Goal: Task Accomplishment & Management: Manage account settings

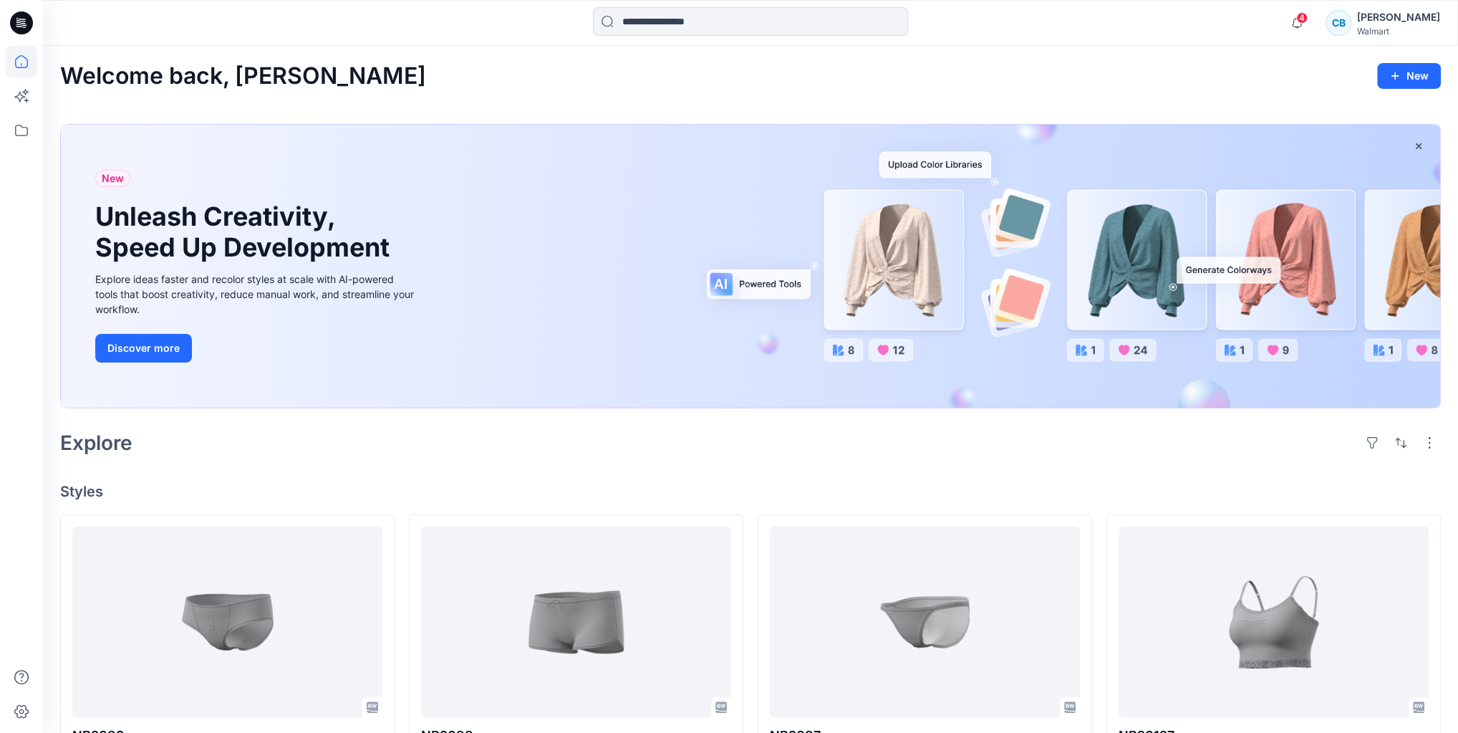
click at [1378, 25] on div "[PERSON_NAME]" at bounding box center [1398, 17] width 83 height 17
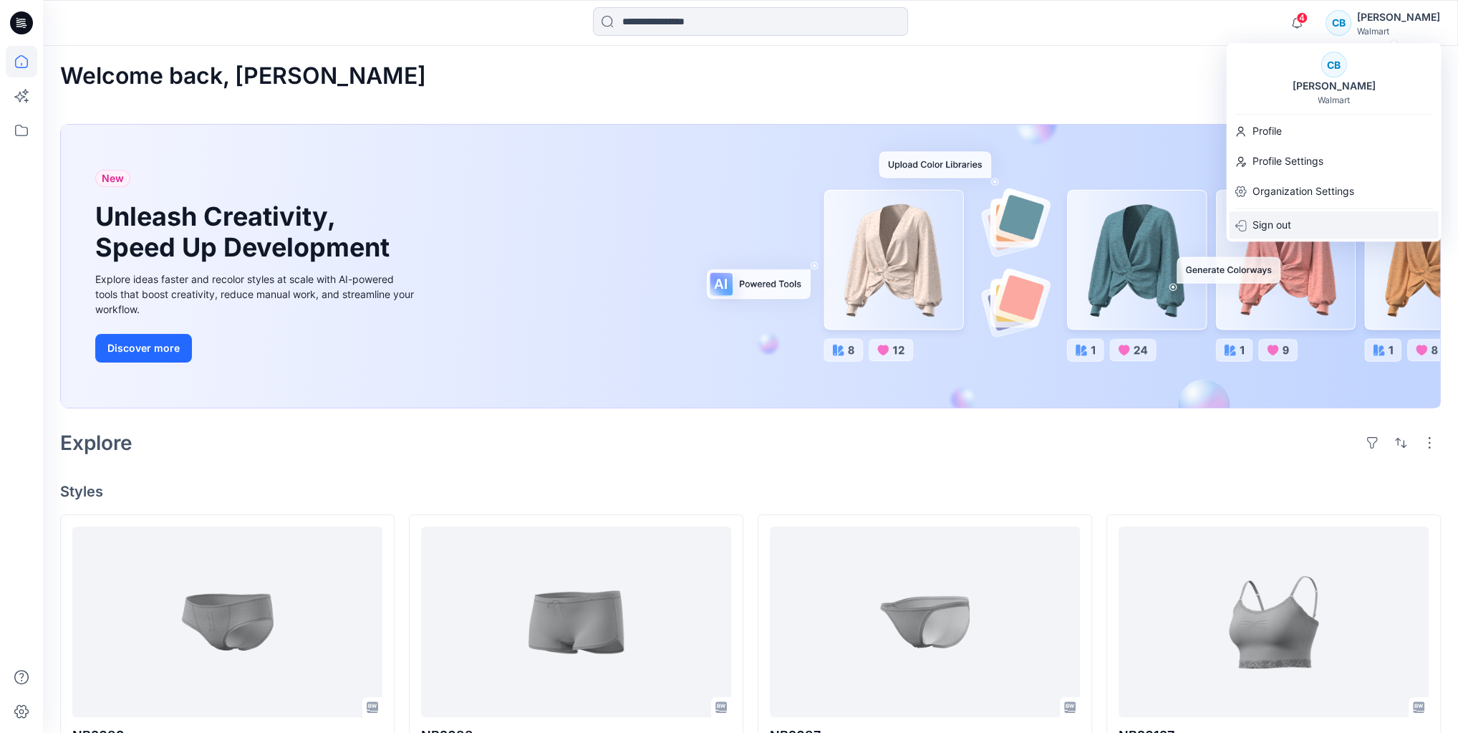
click at [1286, 228] on p "Sign out" at bounding box center [1271, 224] width 39 height 27
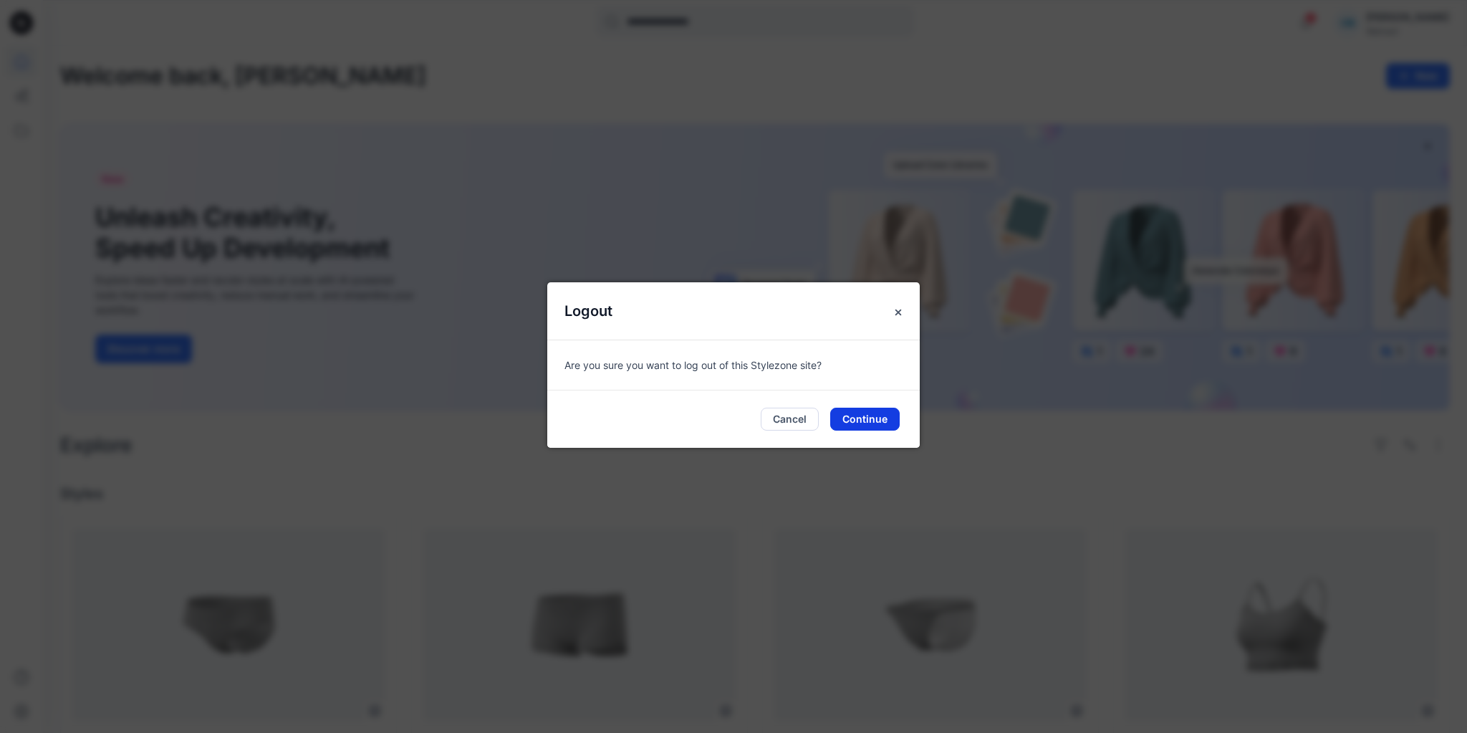
click at [852, 421] on button "Continue" at bounding box center [864, 418] width 69 height 23
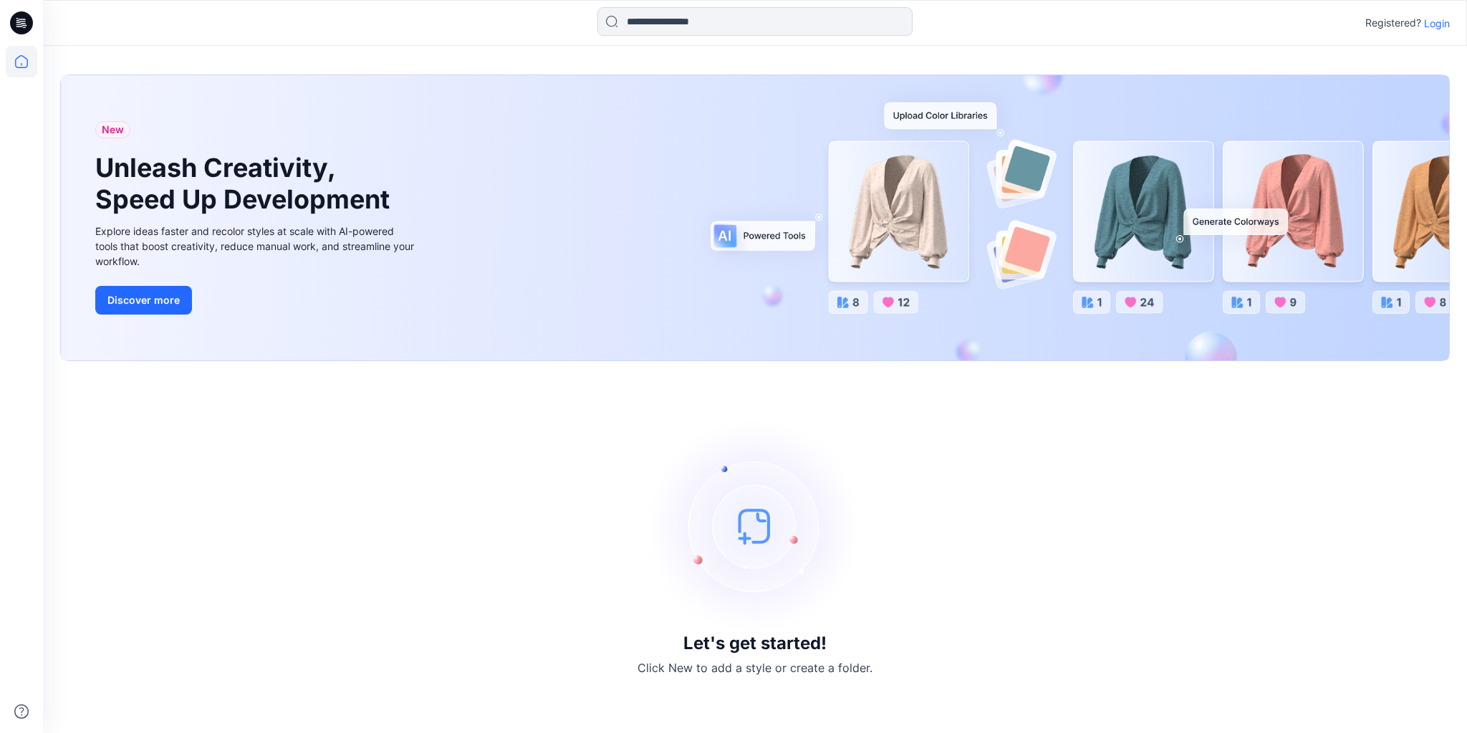
click at [1435, 23] on p "Login" at bounding box center [1437, 23] width 26 height 15
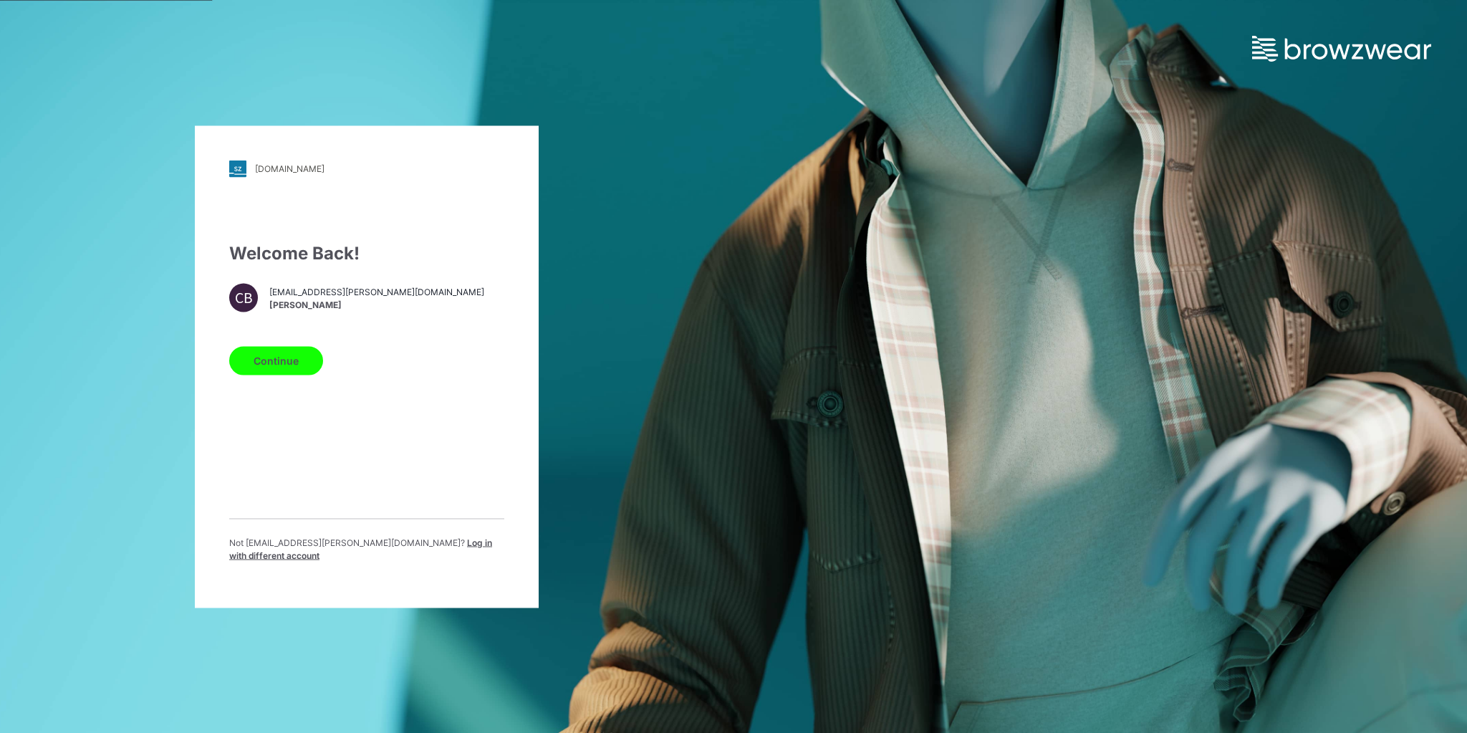
click at [410, 554] on p "Not cbellisio@vandale.com ? Log in with different account" at bounding box center [366, 549] width 275 height 26
click at [412, 552] on span "Log in with different account" at bounding box center [360, 548] width 263 height 24
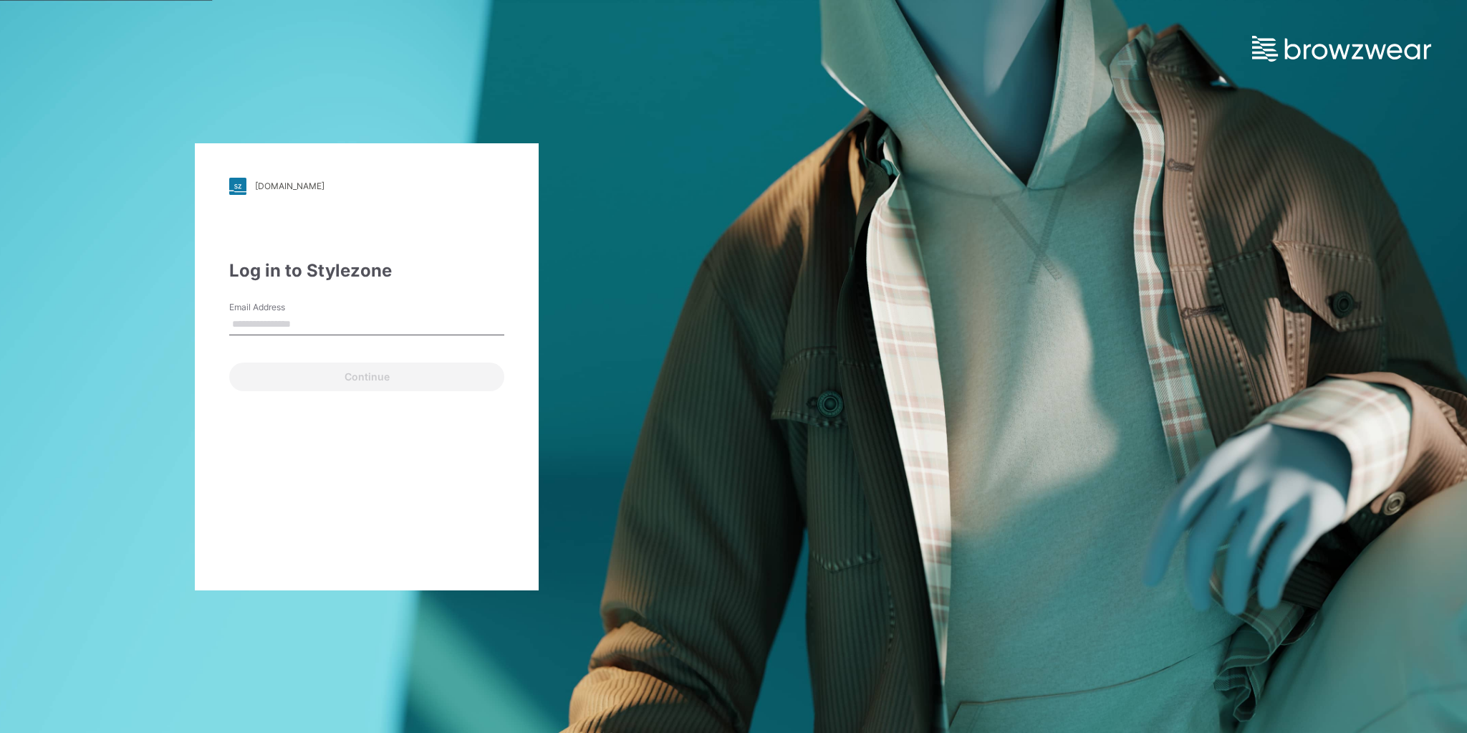
type input "**********"
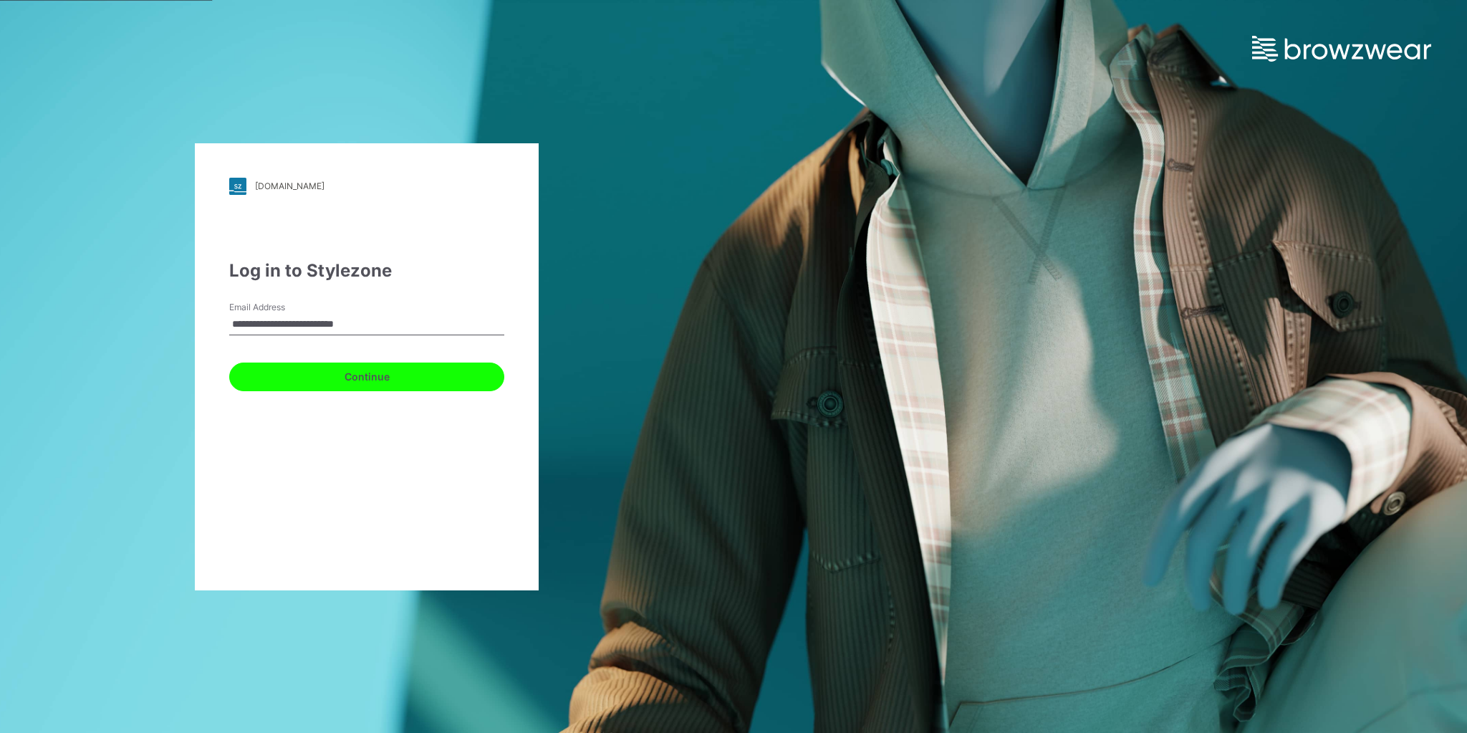
click at [410, 372] on button "Continue" at bounding box center [366, 376] width 275 height 29
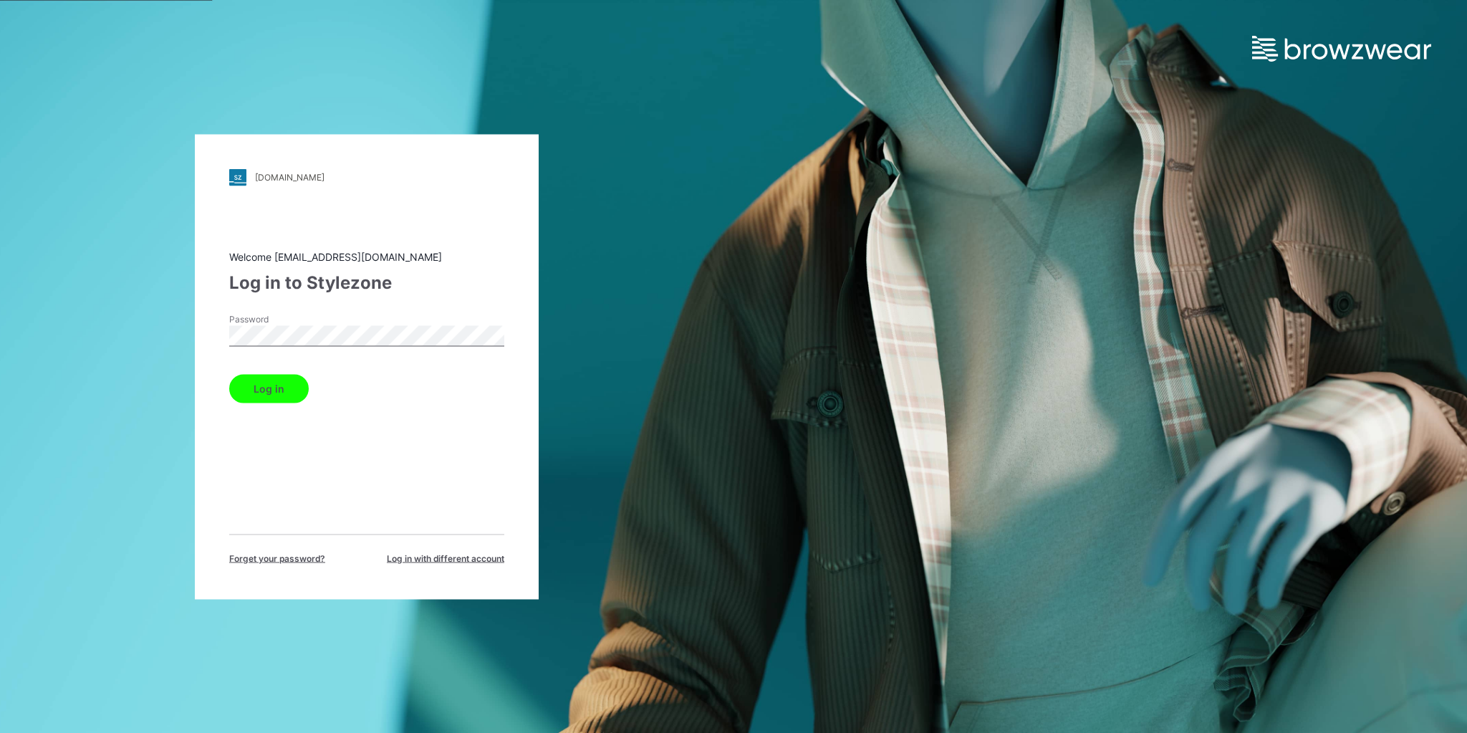
click at [301, 392] on button "Log in" at bounding box center [268, 388] width 79 height 29
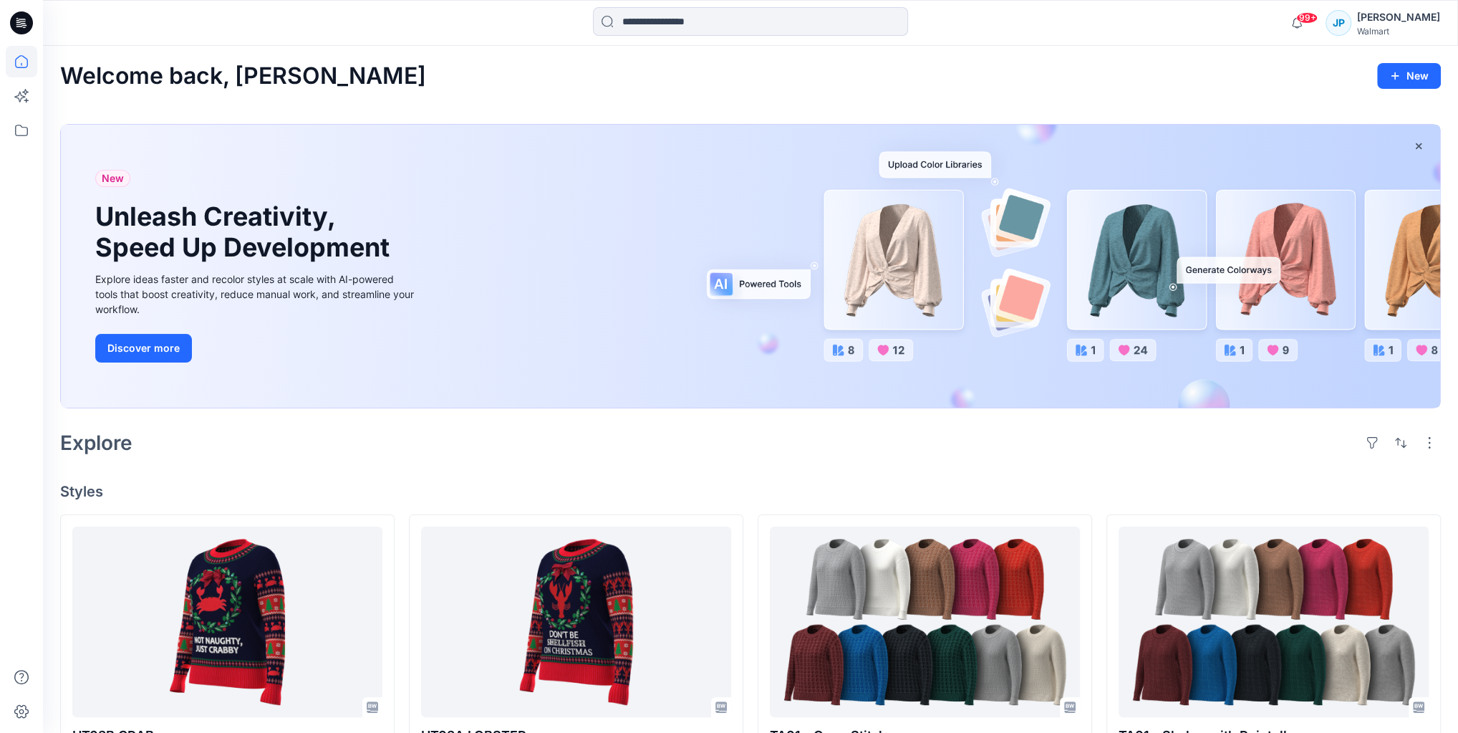
click at [584, 77] on div "Welcome back, Jackie New" at bounding box center [750, 76] width 1381 height 26
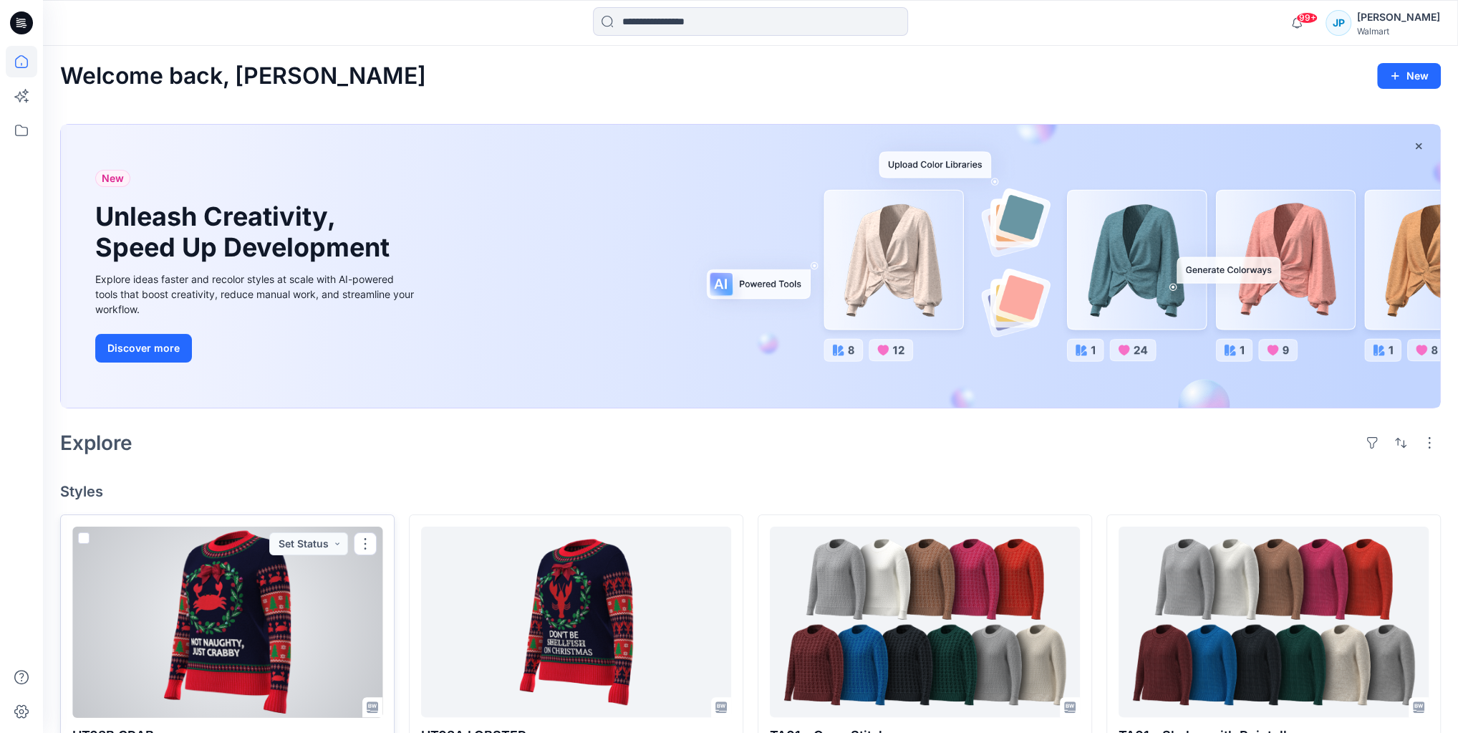
click at [245, 623] on div at bounding box center [227, 621] width 310 height 190
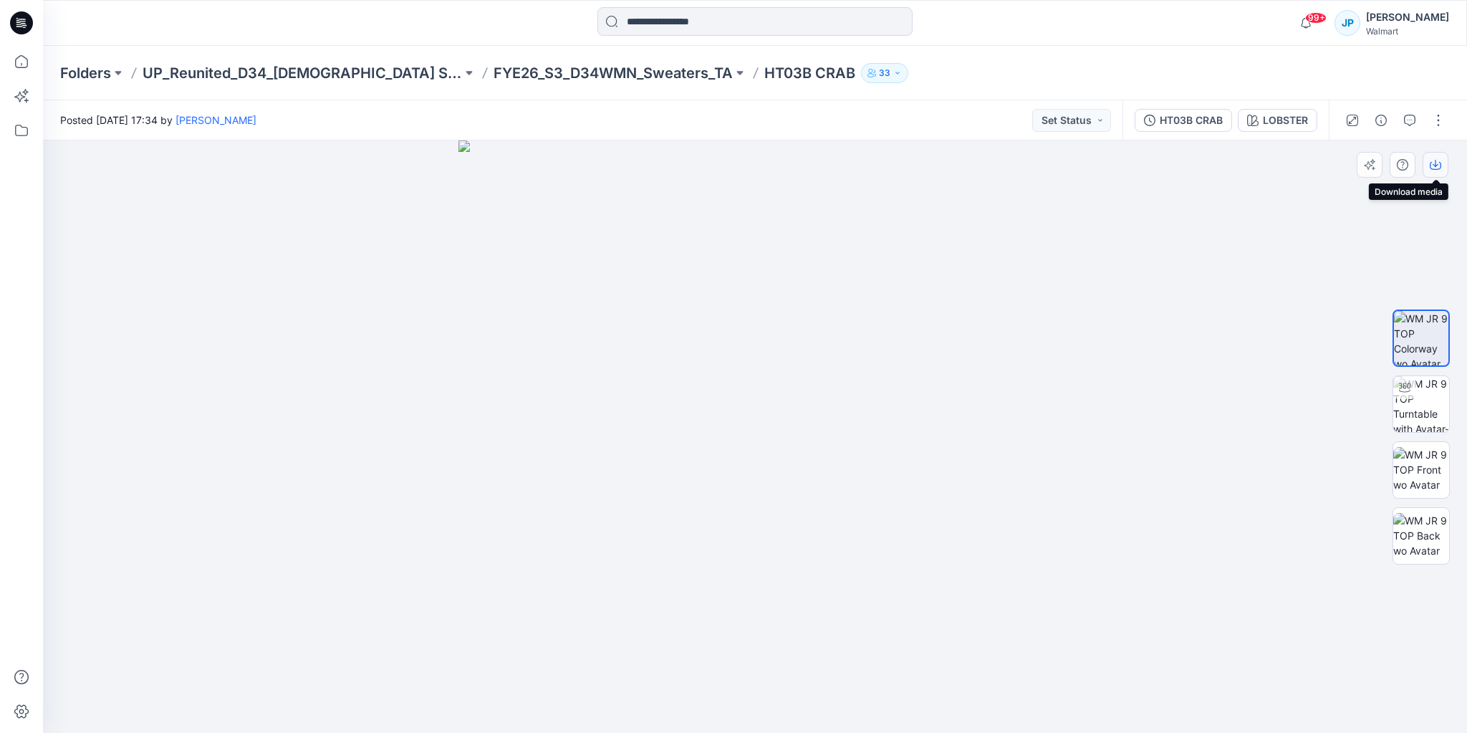
click at [1436, 165] on icon "button" at bounding box center [1435, 163] width 6 height 7
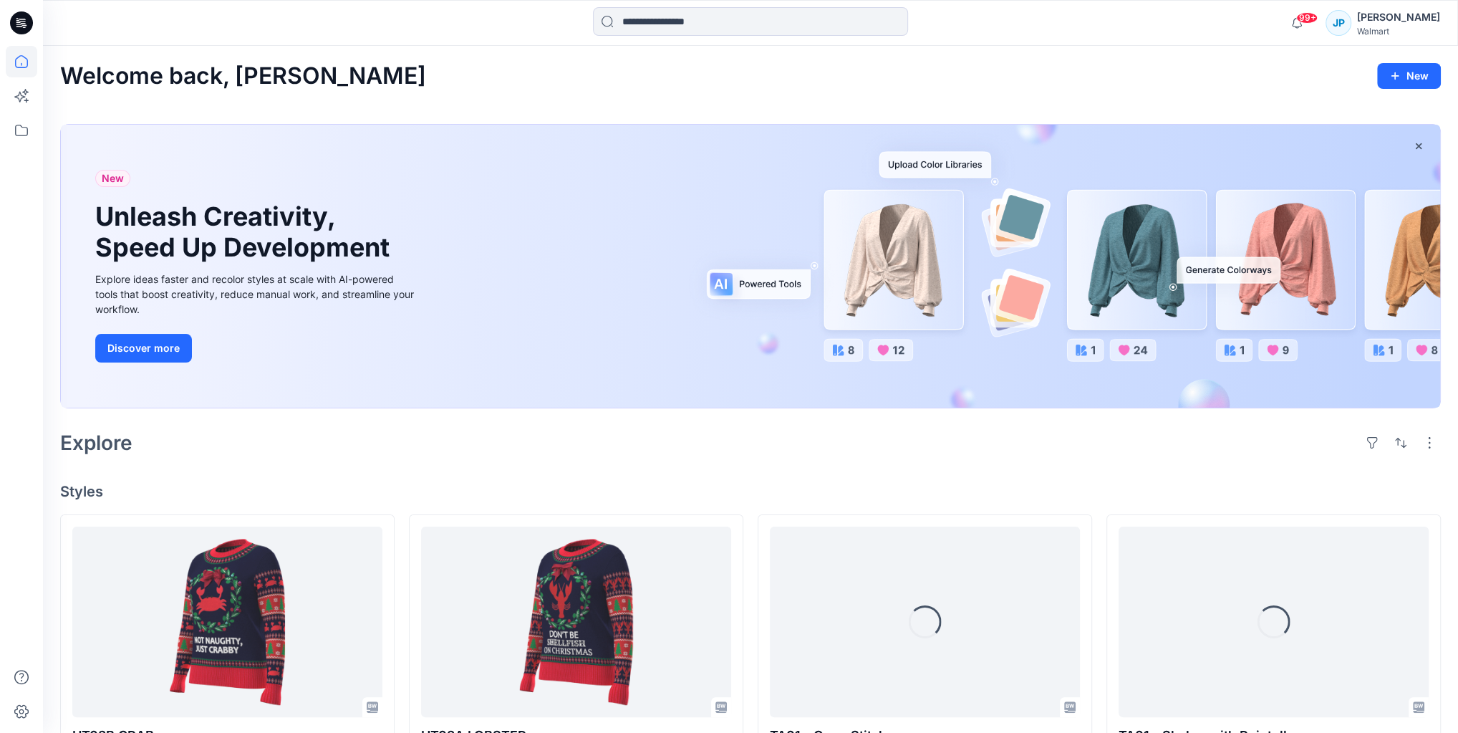
click at [1419, 24] on div "[PERSON_NAME]" at bounding box center [1398, 17] width 83 height 17
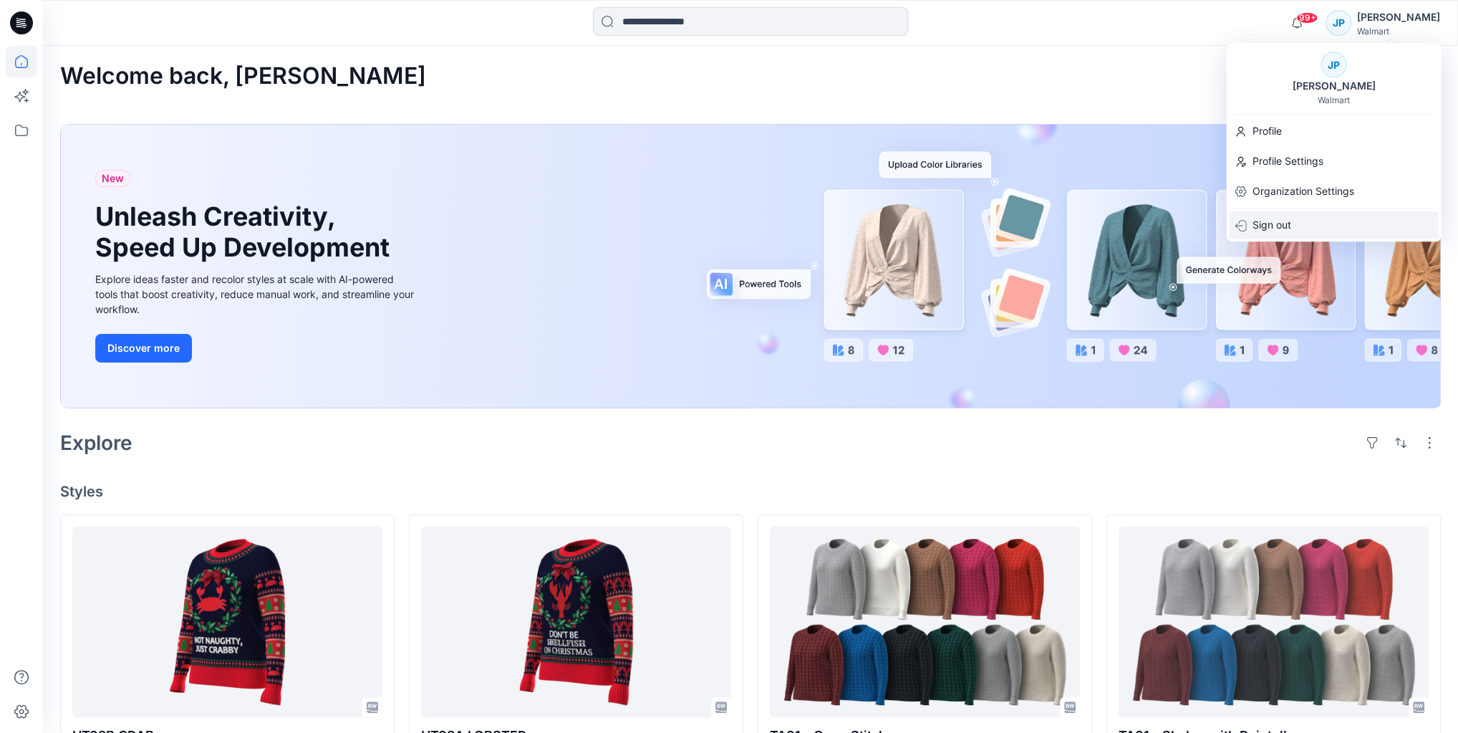
click at [1316, 215] on div "JP Jackie Prekop Walmart Profile Profile Settings Organization Settings Sign out" at bounding box center [1333, 142] width 215 height 198
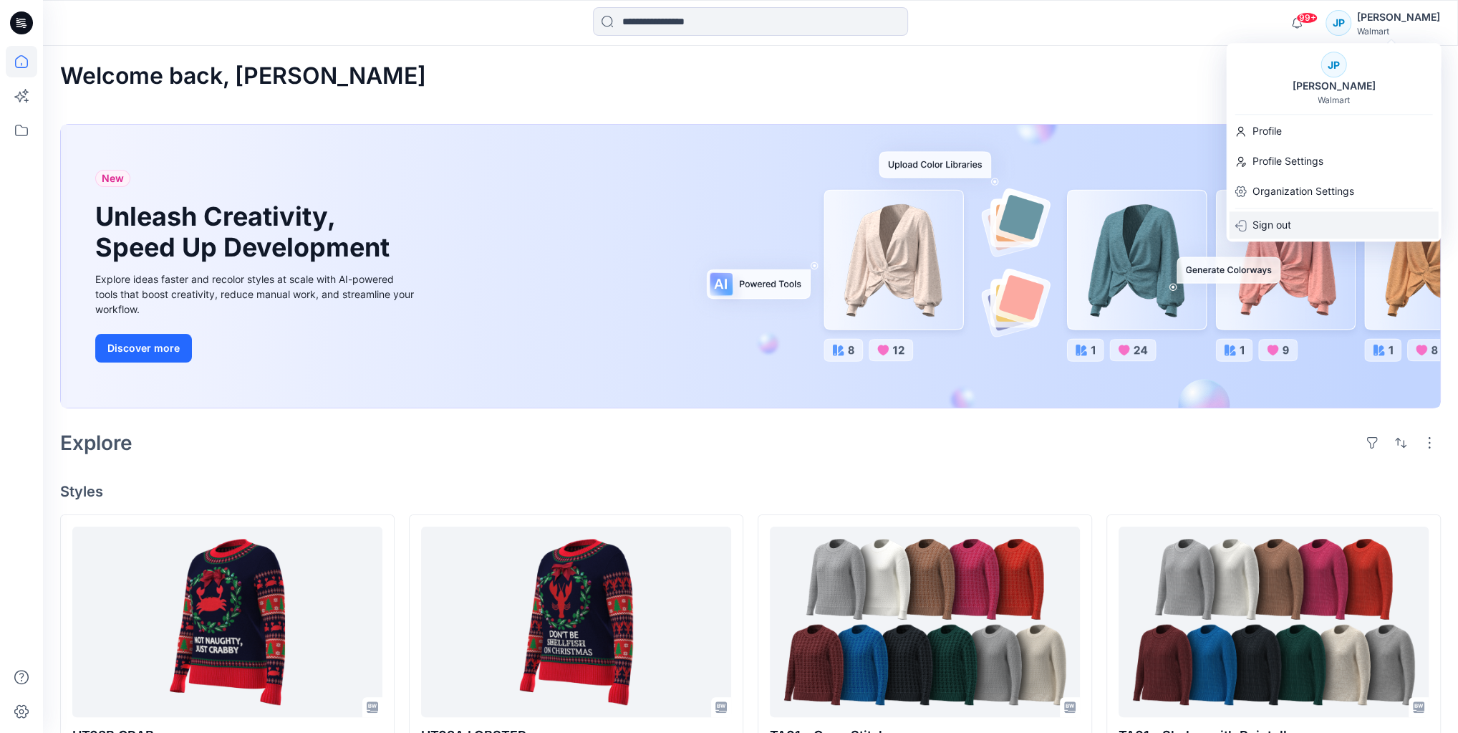
click at [1271, 226] on p "Sign out" at bounding box center [1271, 224] width 39 height 27
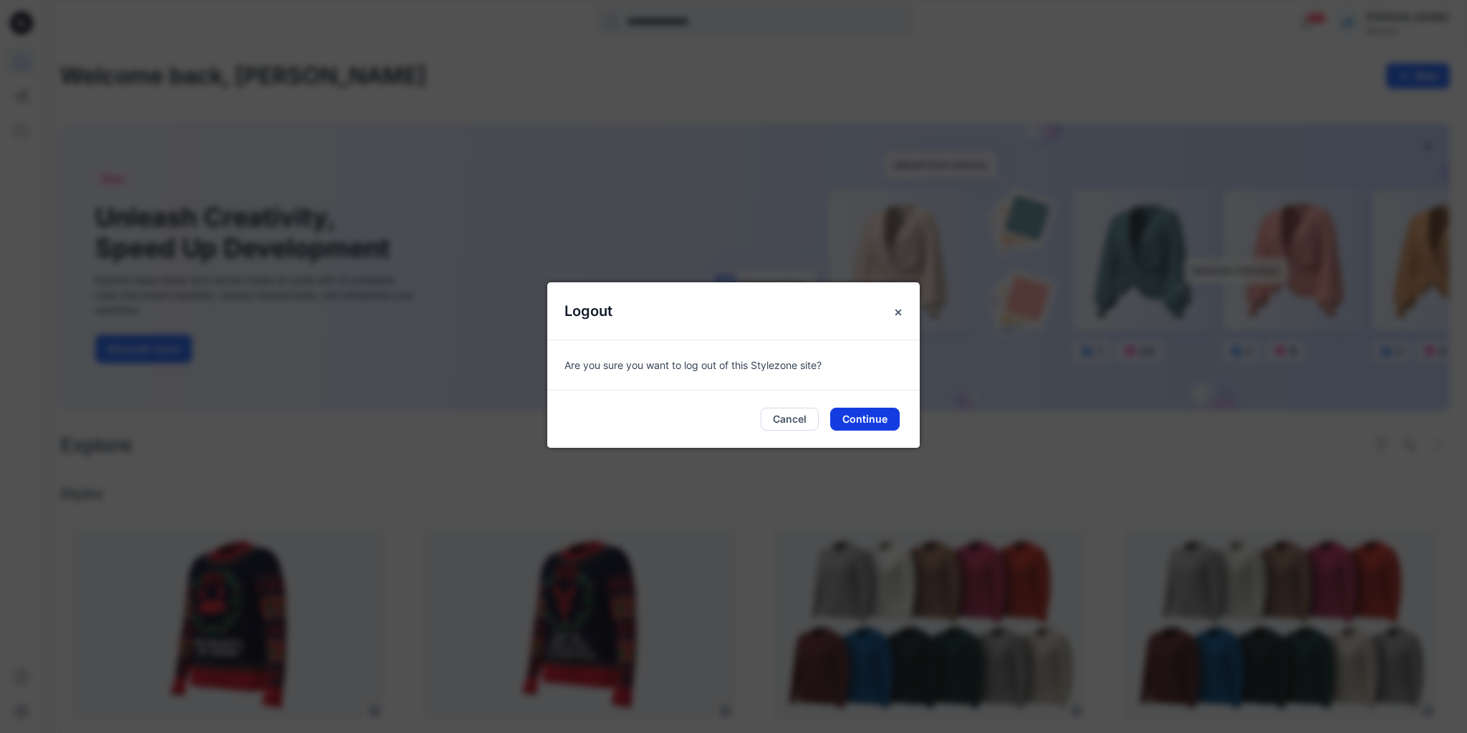
click at [871, 424] on button "Continue" at bounding box center [864, 418] width 69 height 23
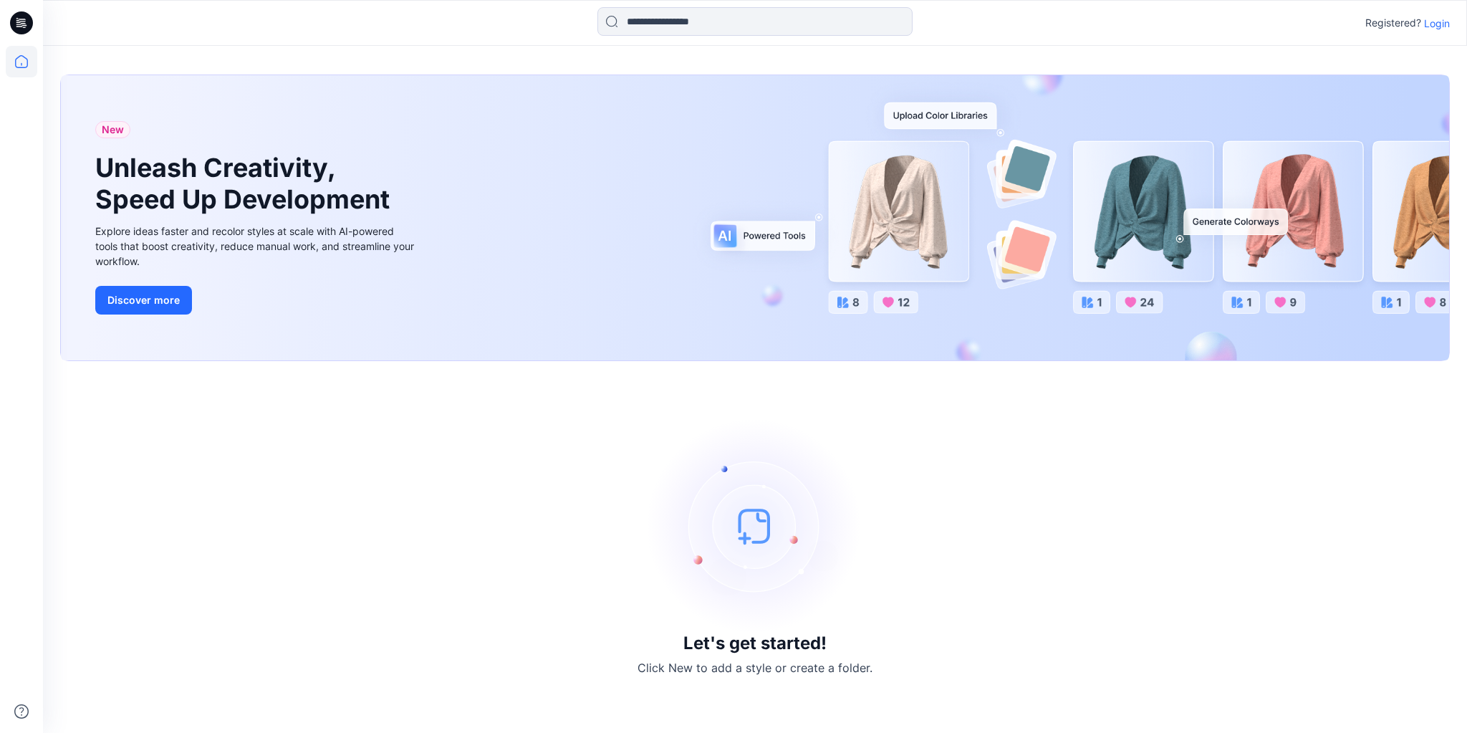
click at [1425, 24] on p "Login" at bounding box center [1437, 23] width 26 height 15
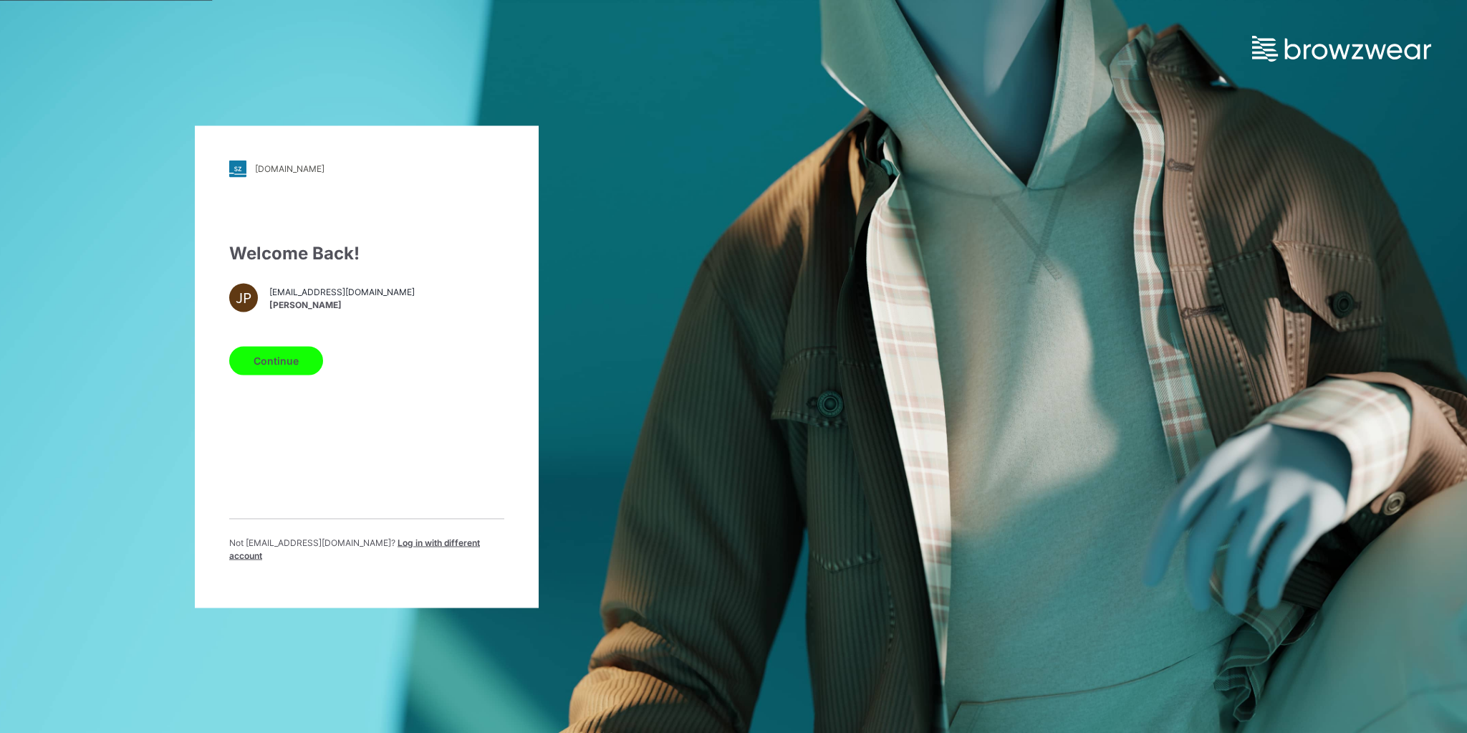
click at [429, 549] on span "Log in with different account" at bounding box center [354, 548] width 251 height 24
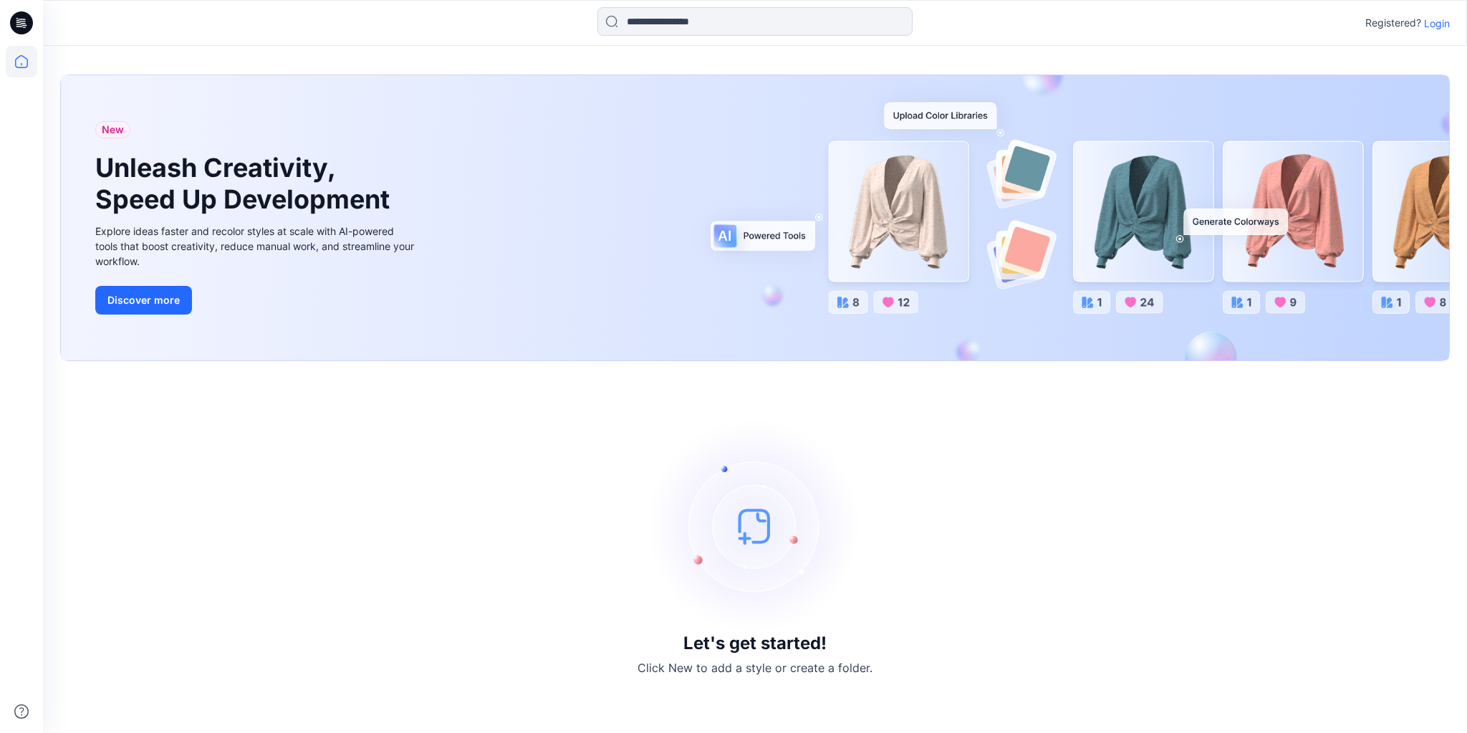
click at [1442, 24] on p "Login" at bounding box center [1437, 23] width 26 height 15
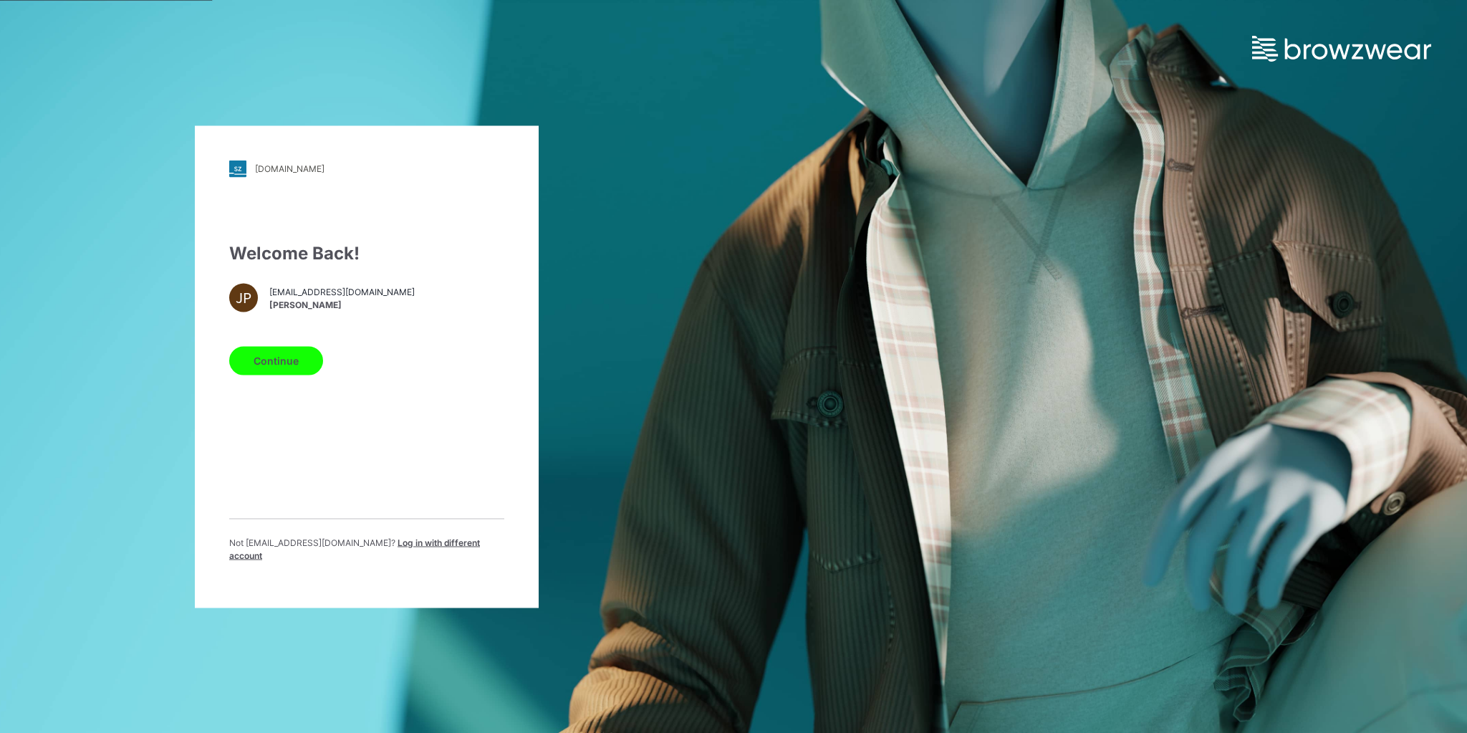
click at [476, 550] on span "Log in with different account" at bounding box center [354, 548] width 251 height 24
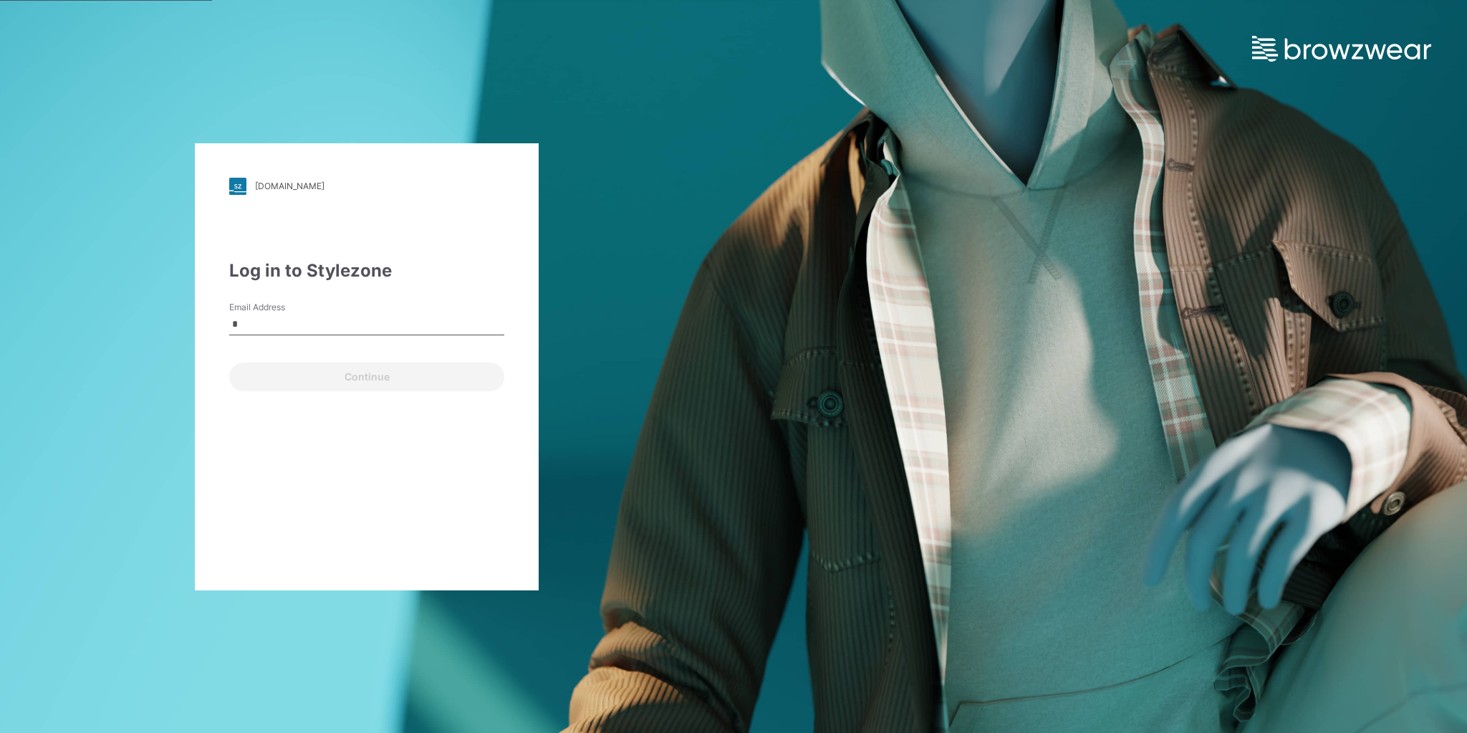
type input "**********"
click at [351, 360] on div "Continue" at bounding box center [366, 374] width 275 height 34
click at [363, 368] on button "Continue" at bounding box center [366, 376] width 275 height 29
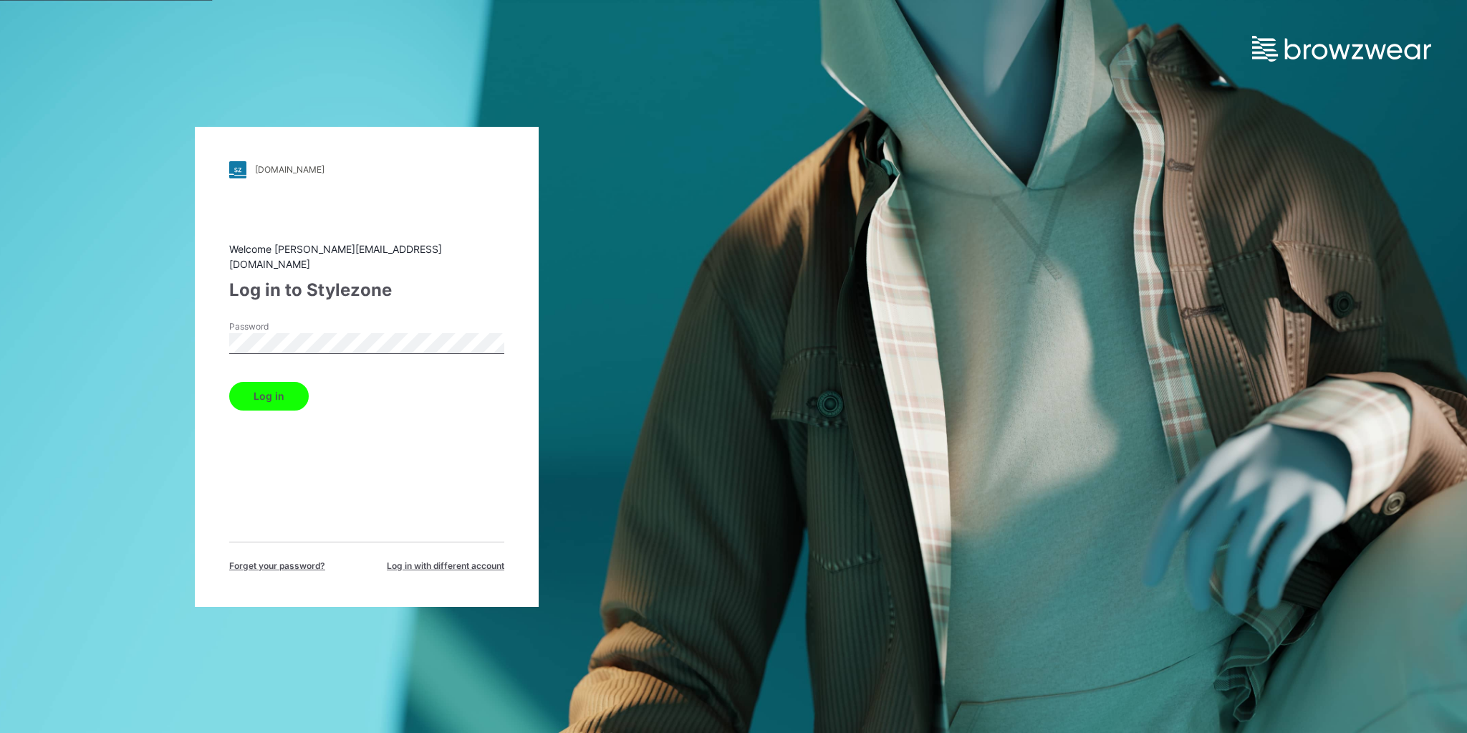
click at [267, 389] on button "Log in" at bounding box center [268, 396] width 79 height 29
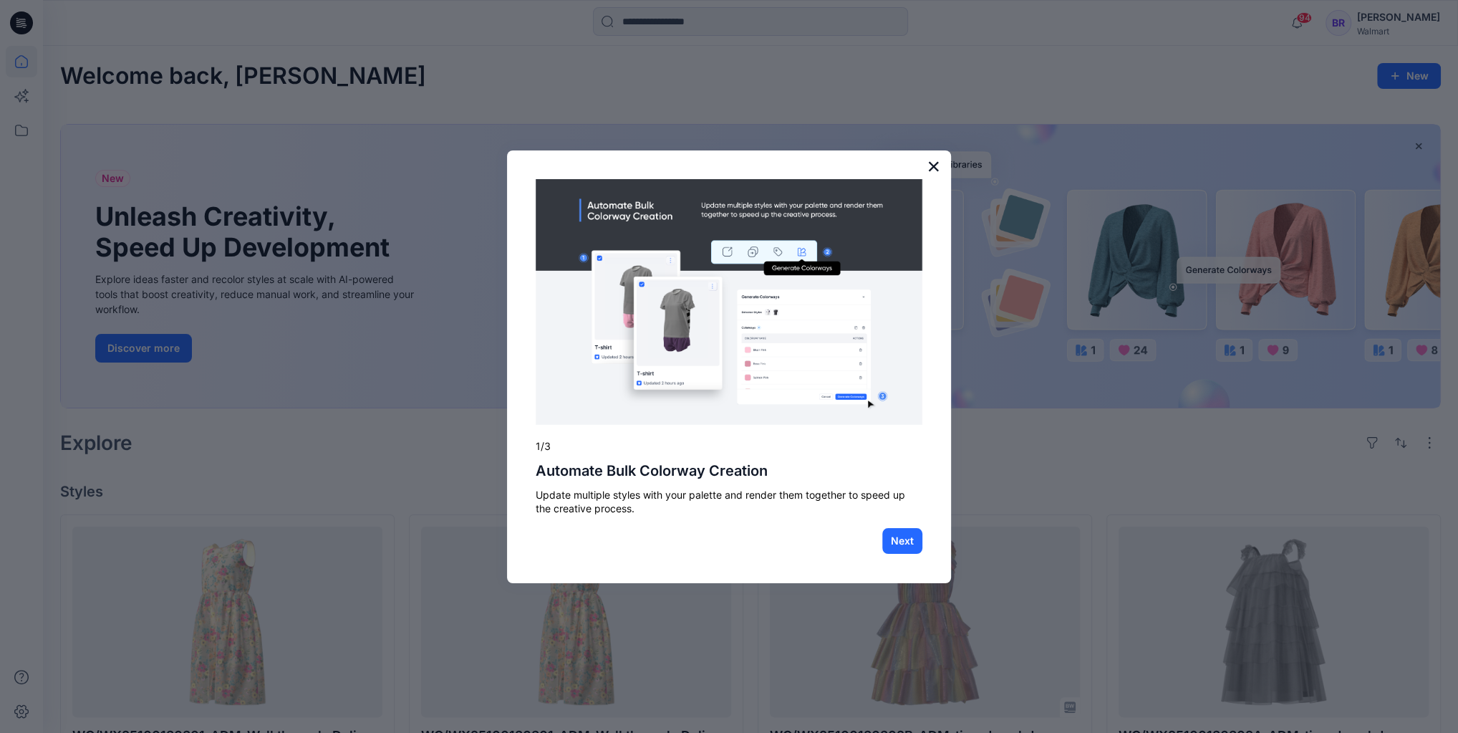
click at [927, 172] on button "×" at bounding box center [934, 166] width 14 height 23
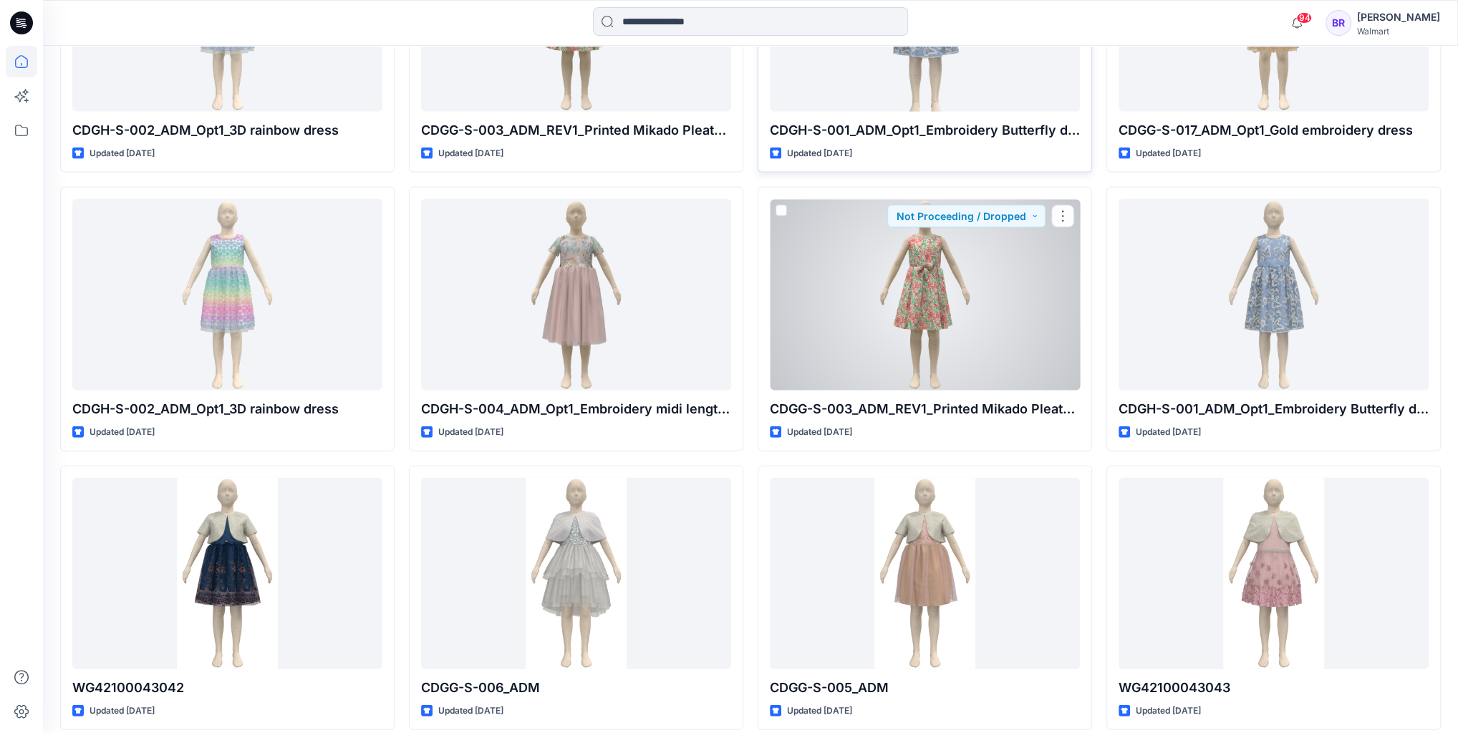
scroll to position [14021, 0]
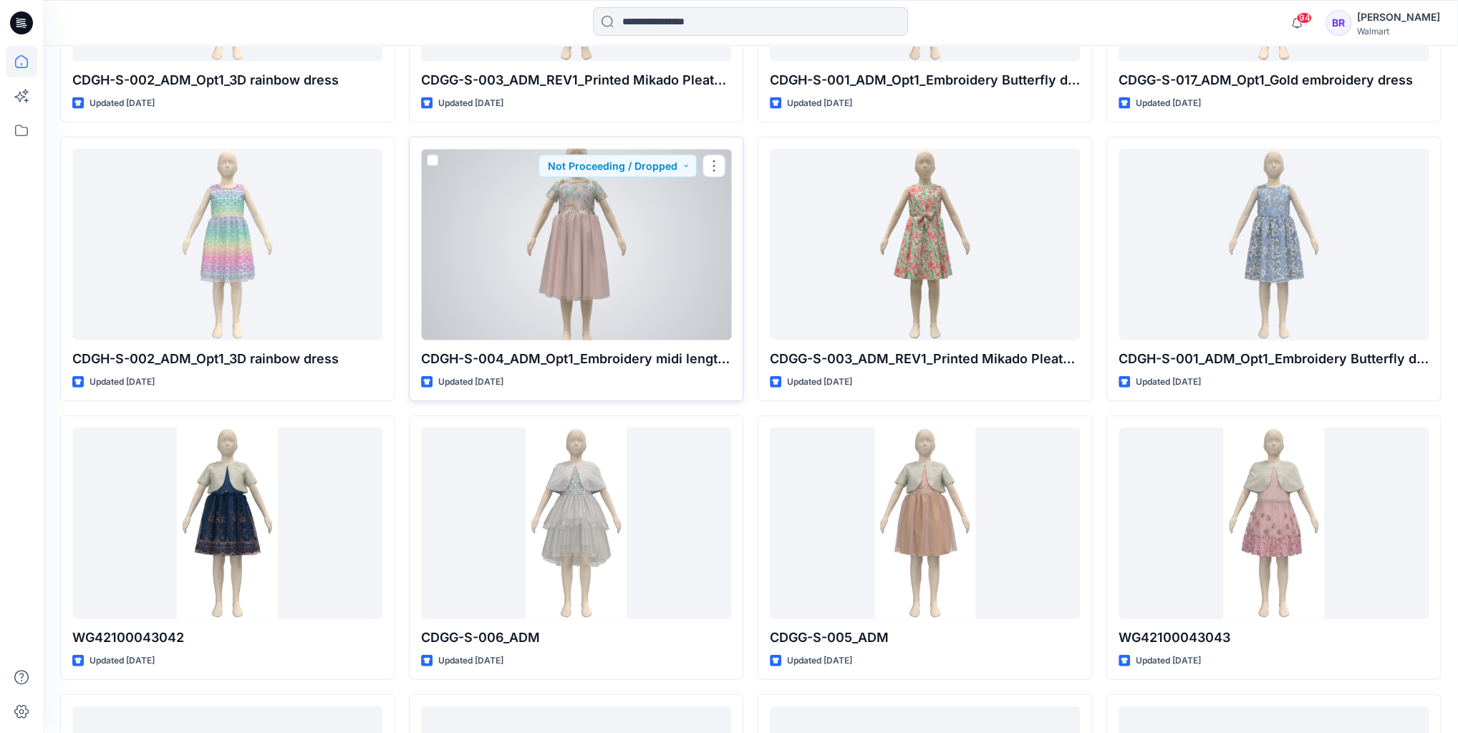
click at [657, 222] on div at bounding box center [576, 244] width 310 height 190
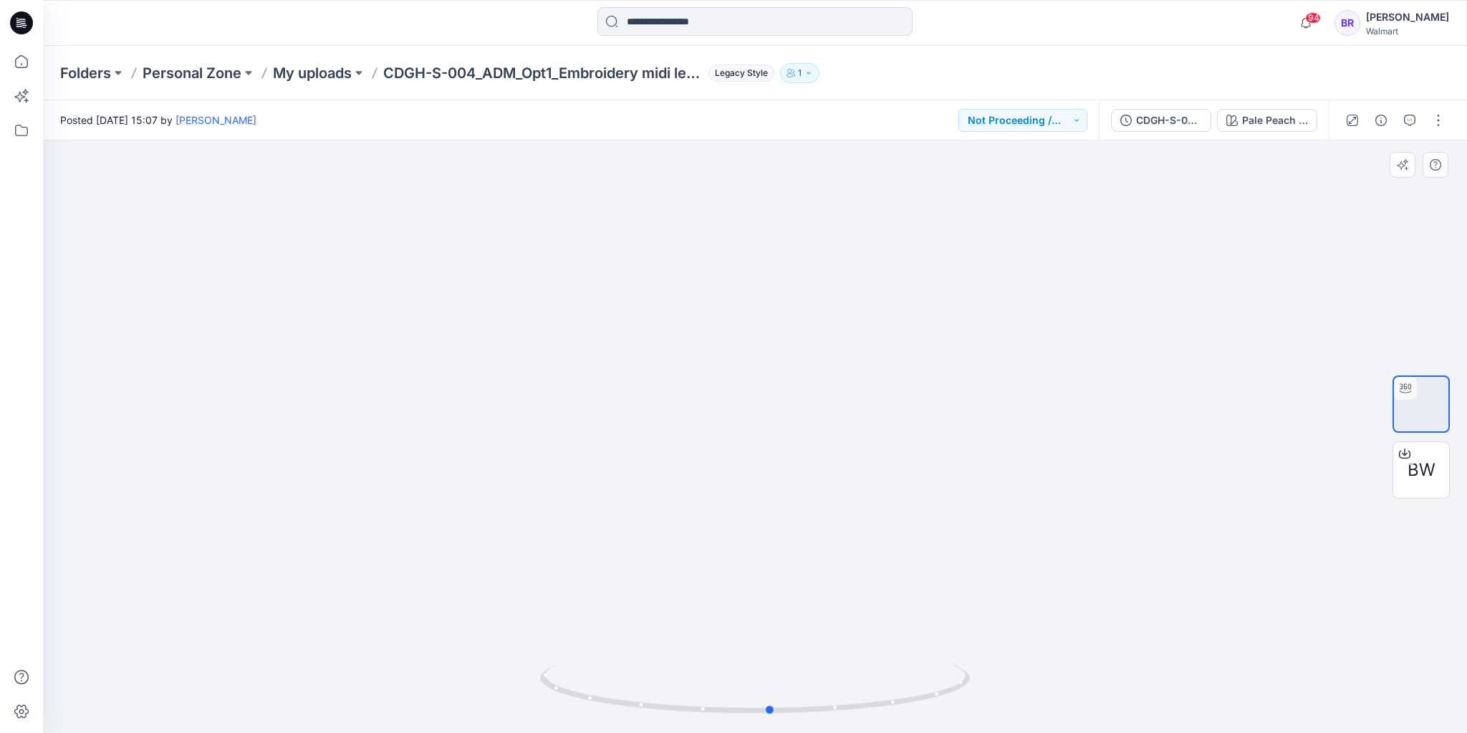
drag, startPoint x: 834, startPoint y: 375, endPoint x: 850, endPoint y: 398, distance: 28.4
click at [850, 398] on div at bounding box center [755, 436] width 1424 height 592
click at [970, 351] on div at bounding box center [755, 436] width 1424 height 592
